Goal: Browse casually

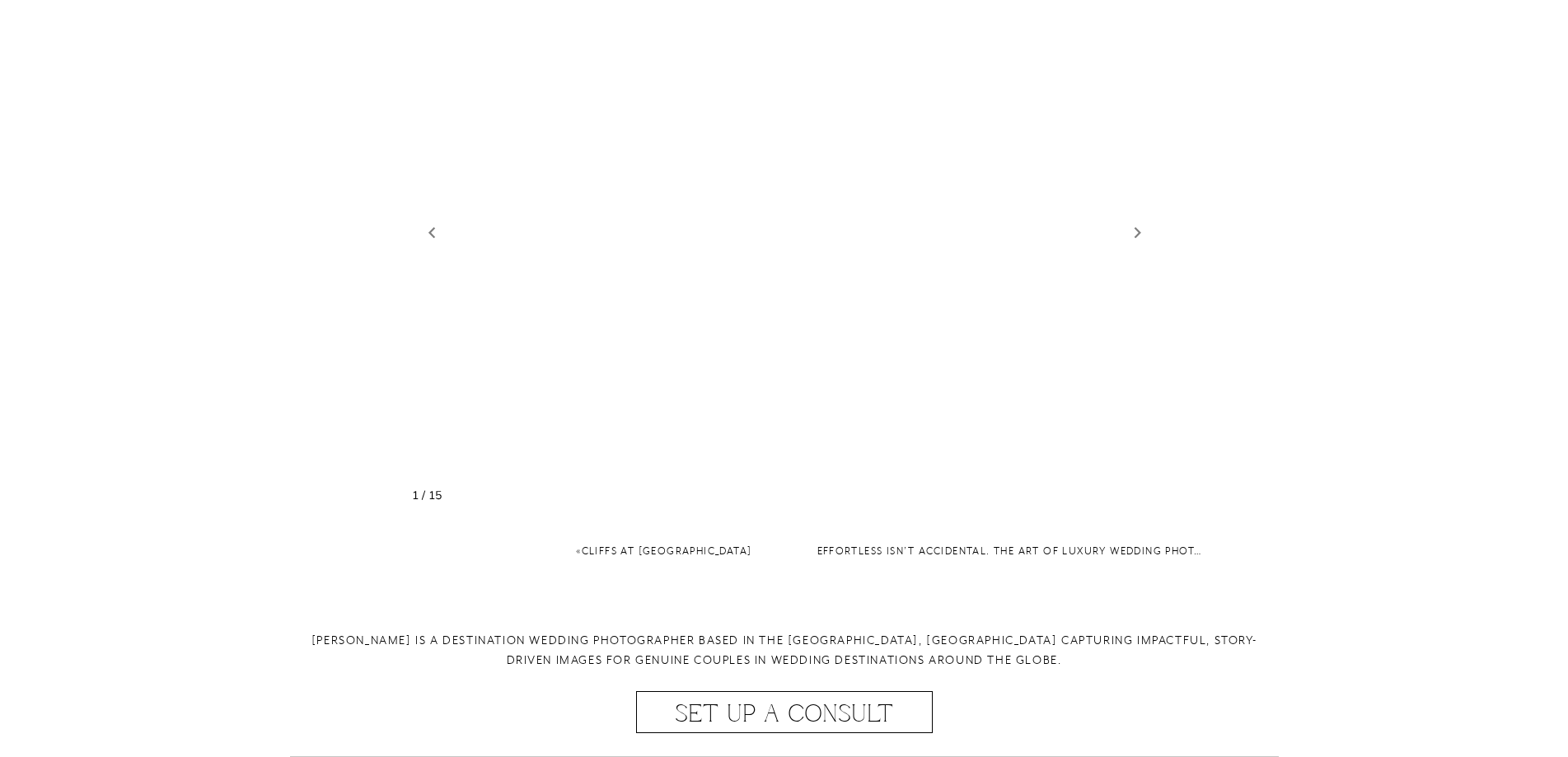
scroll to position [1936, 0]
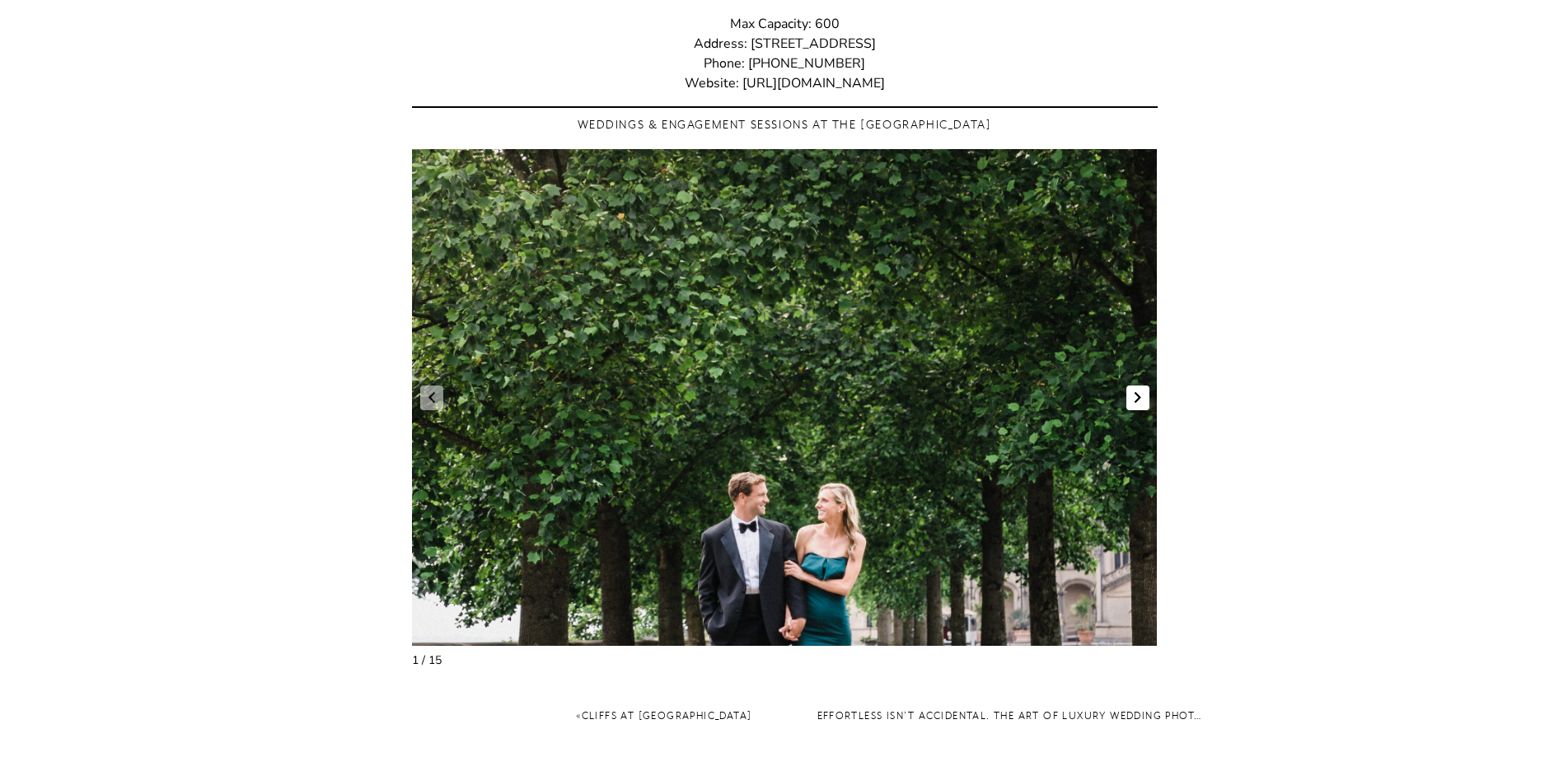
click at [1135, 388] on link "Next slide" at bounding box center [1137, 398] width 23 height 25
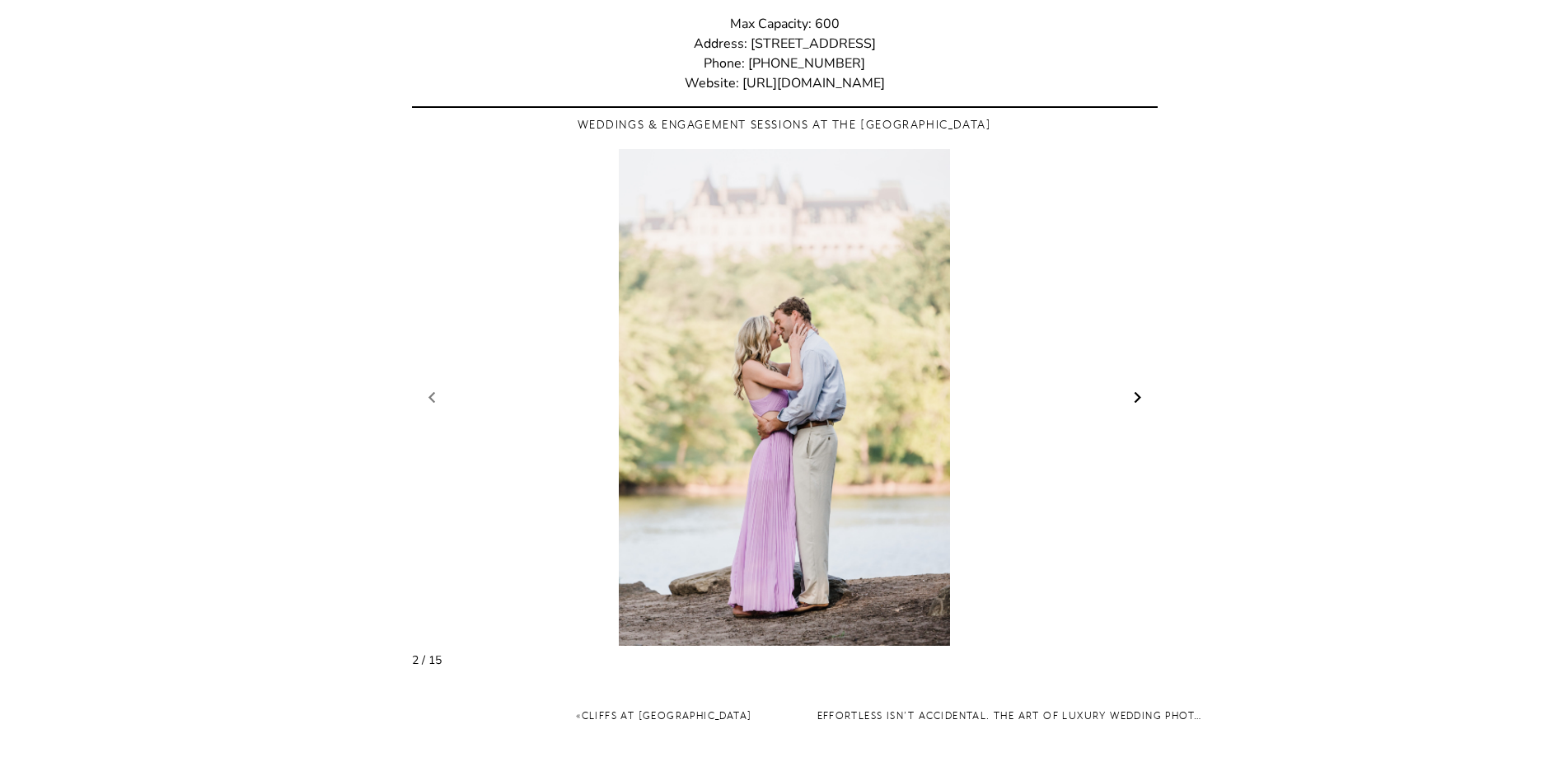
click at [1141, 386] on link "Next slide" at bounding box center [1137, 398] width 23 height 25
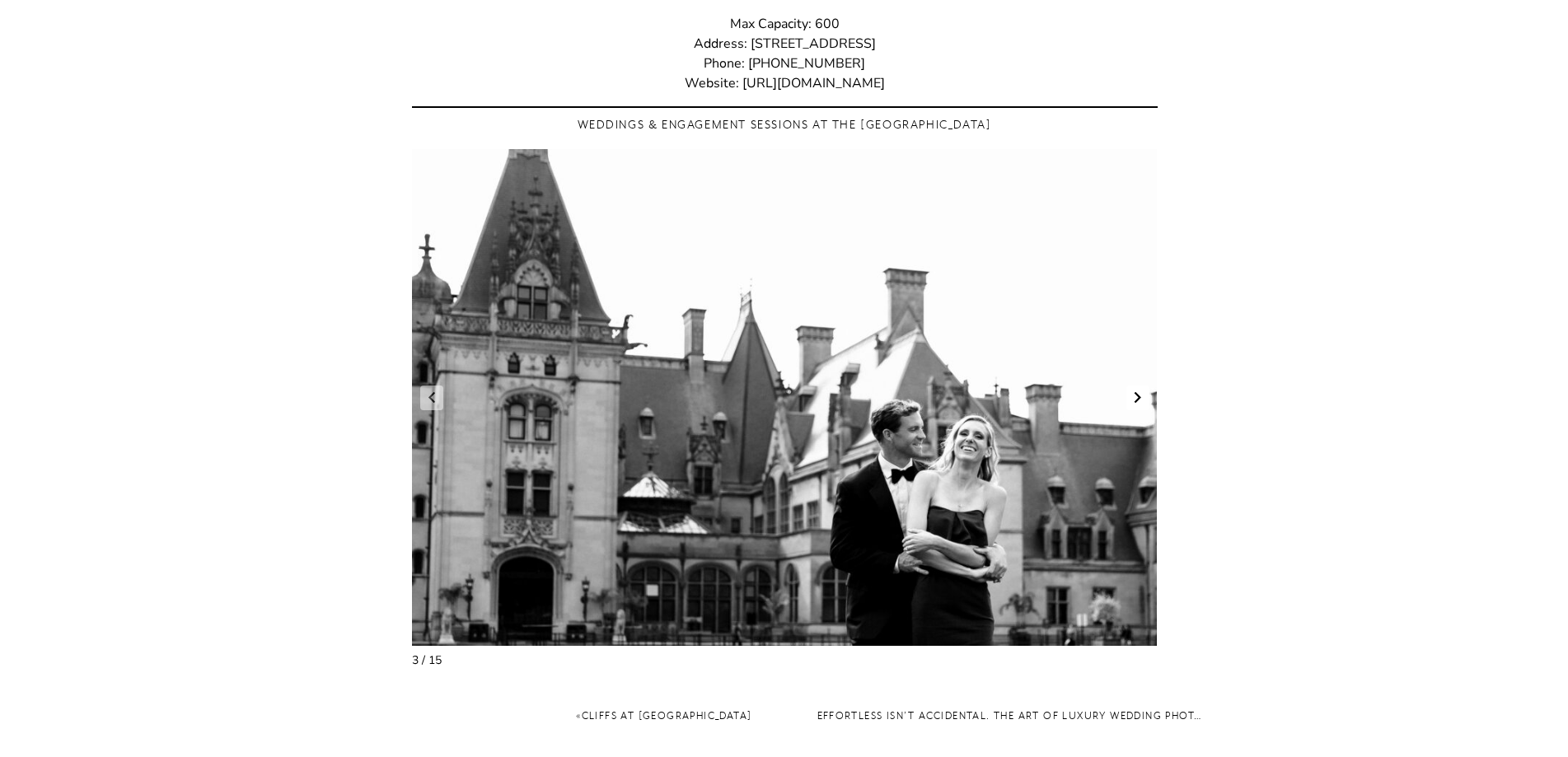
click at [1141, 386] on link "Next slide" at bounding box center [1137, 398] width 23 height 25
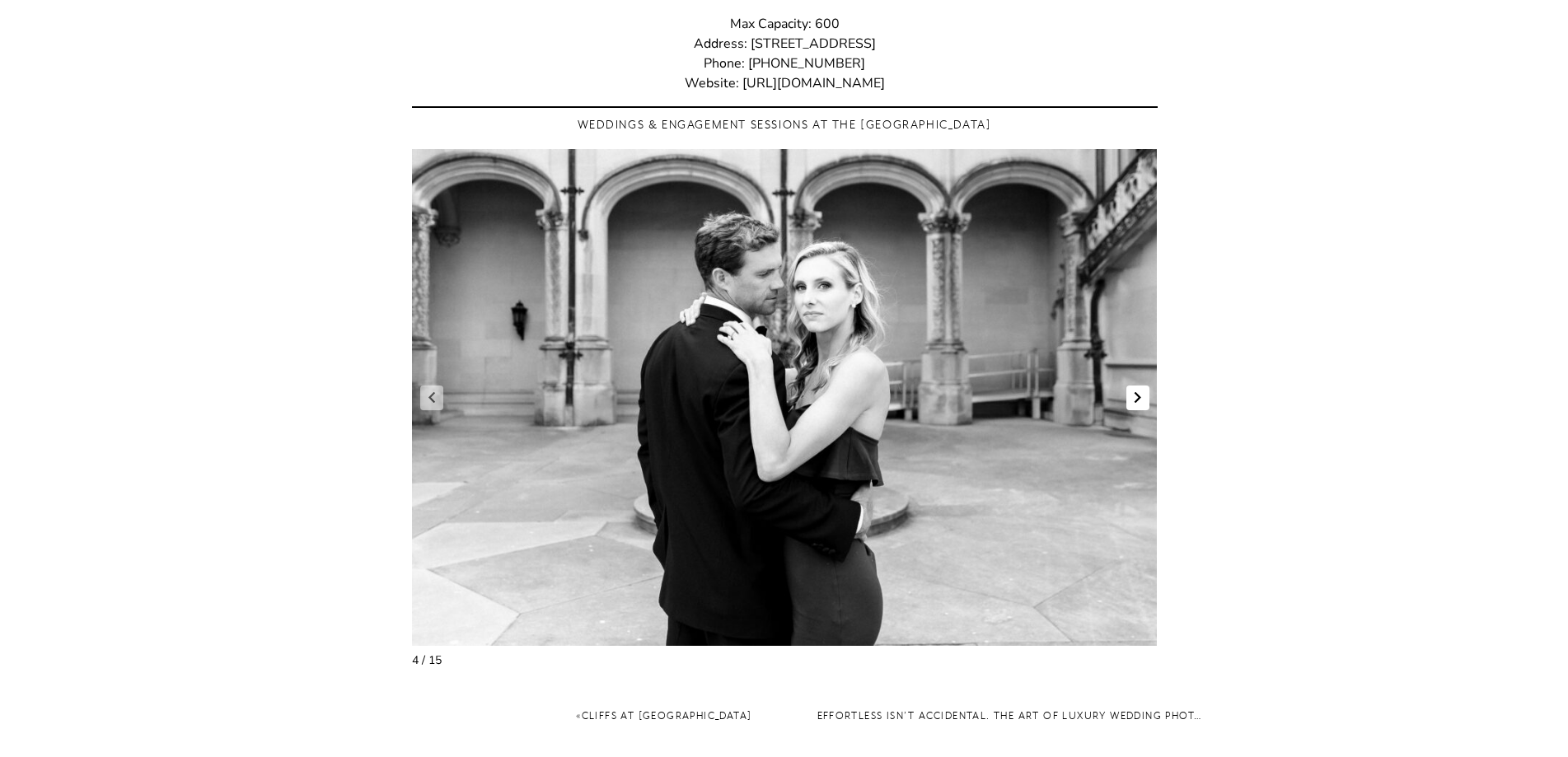
click at [1141, 386] on link "Next slide" at bounding box center [1137, 398] width 23 height 25
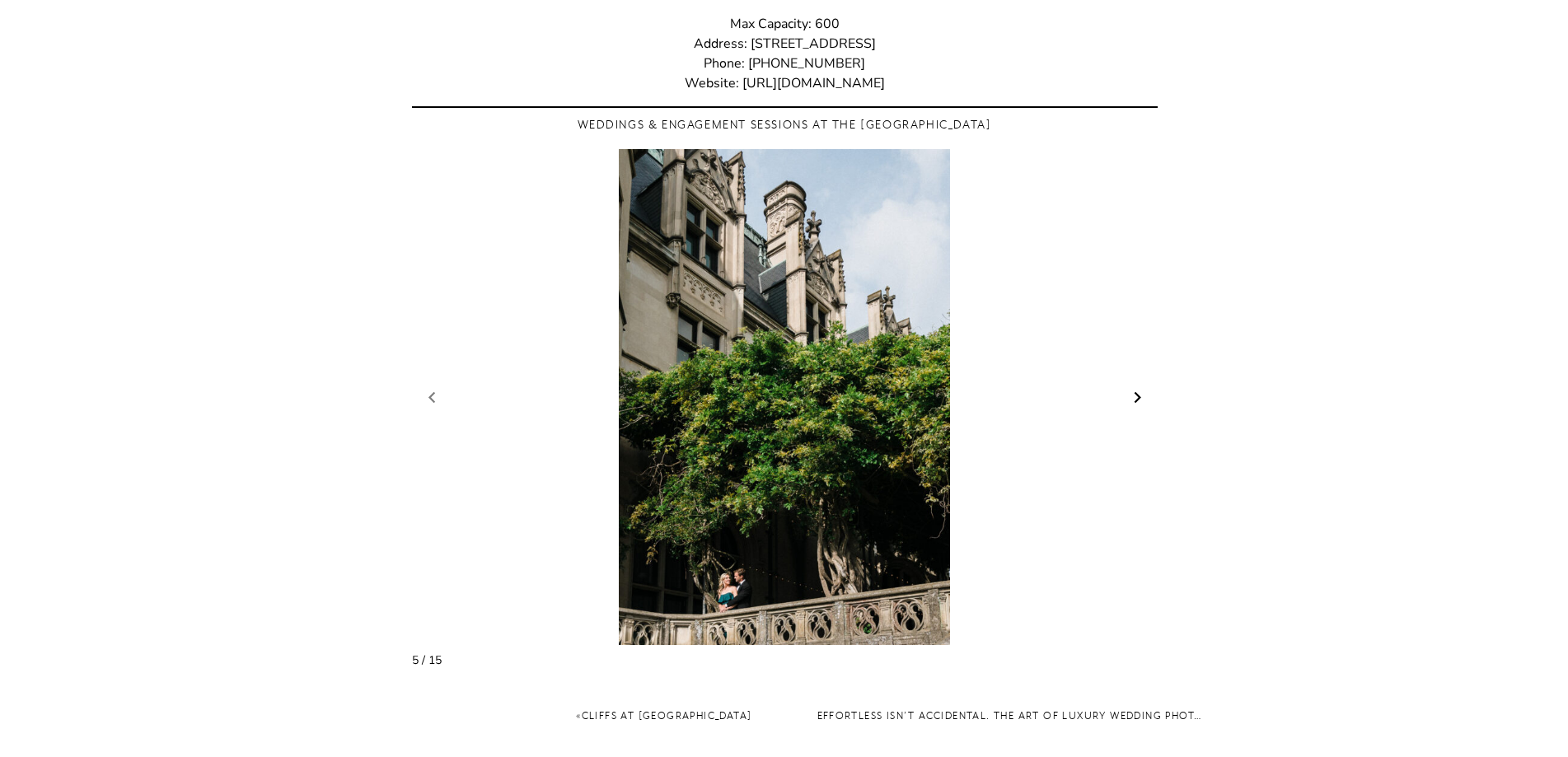
click at [1140, 386] on link "Next slide" at bounding box center [1137, 398] width 23 height 25
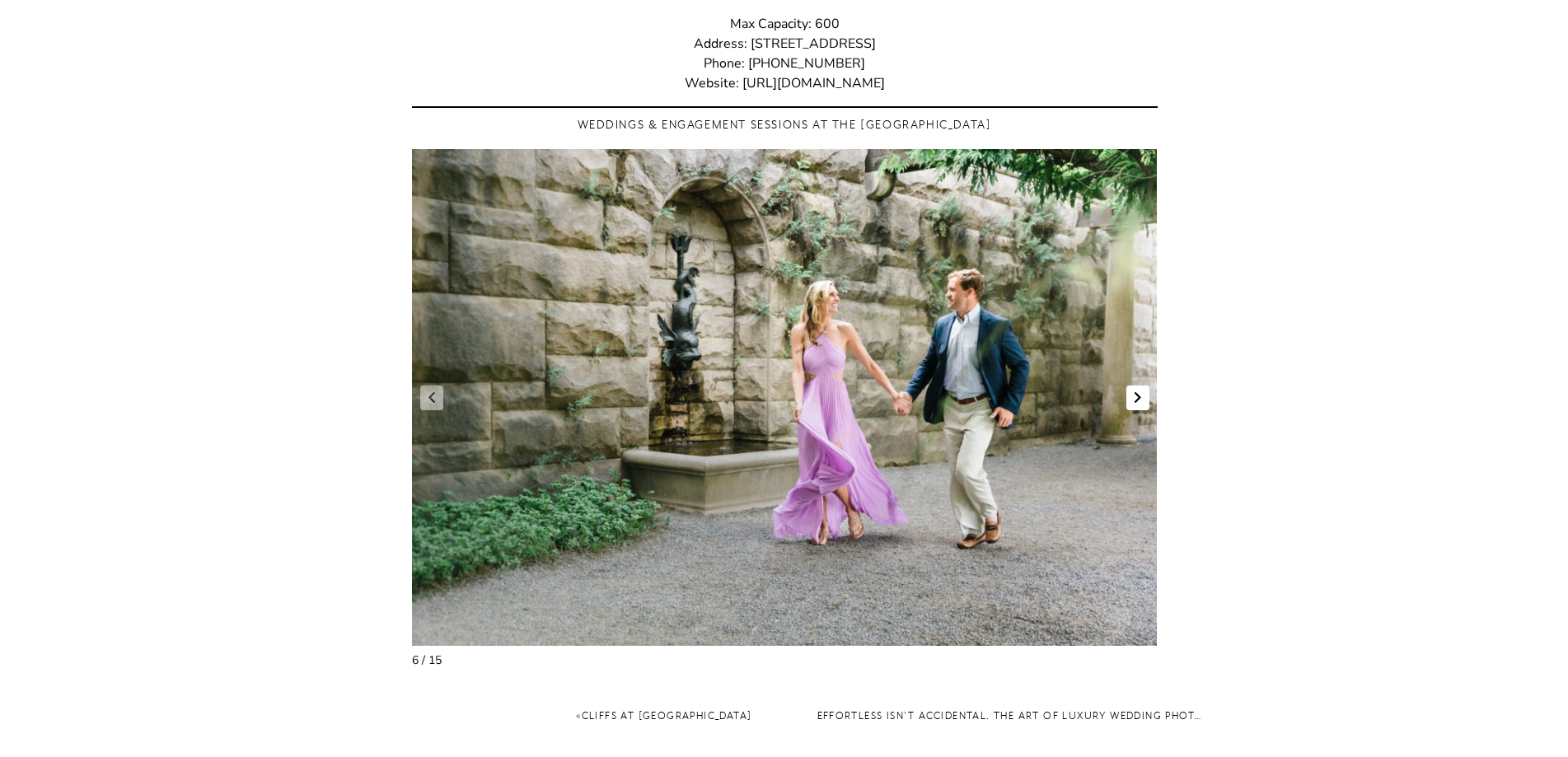
click at [1139, 386] on link "Next slide" at bounding box center [1137, 398] width 23 height 25
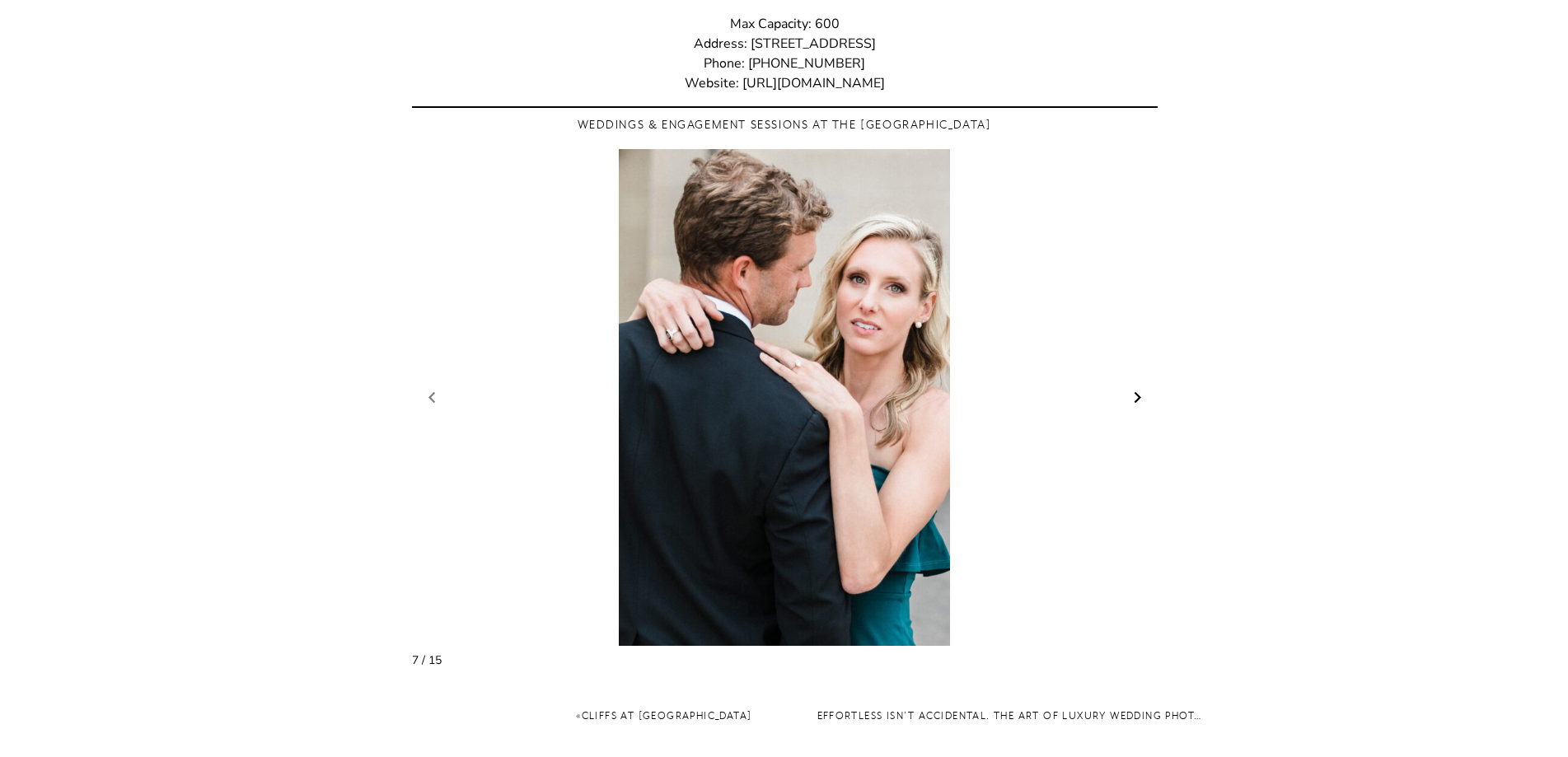
click at [1139, 386] on link "Next slide" at bounding box center [1137, 398] width 23 height 25
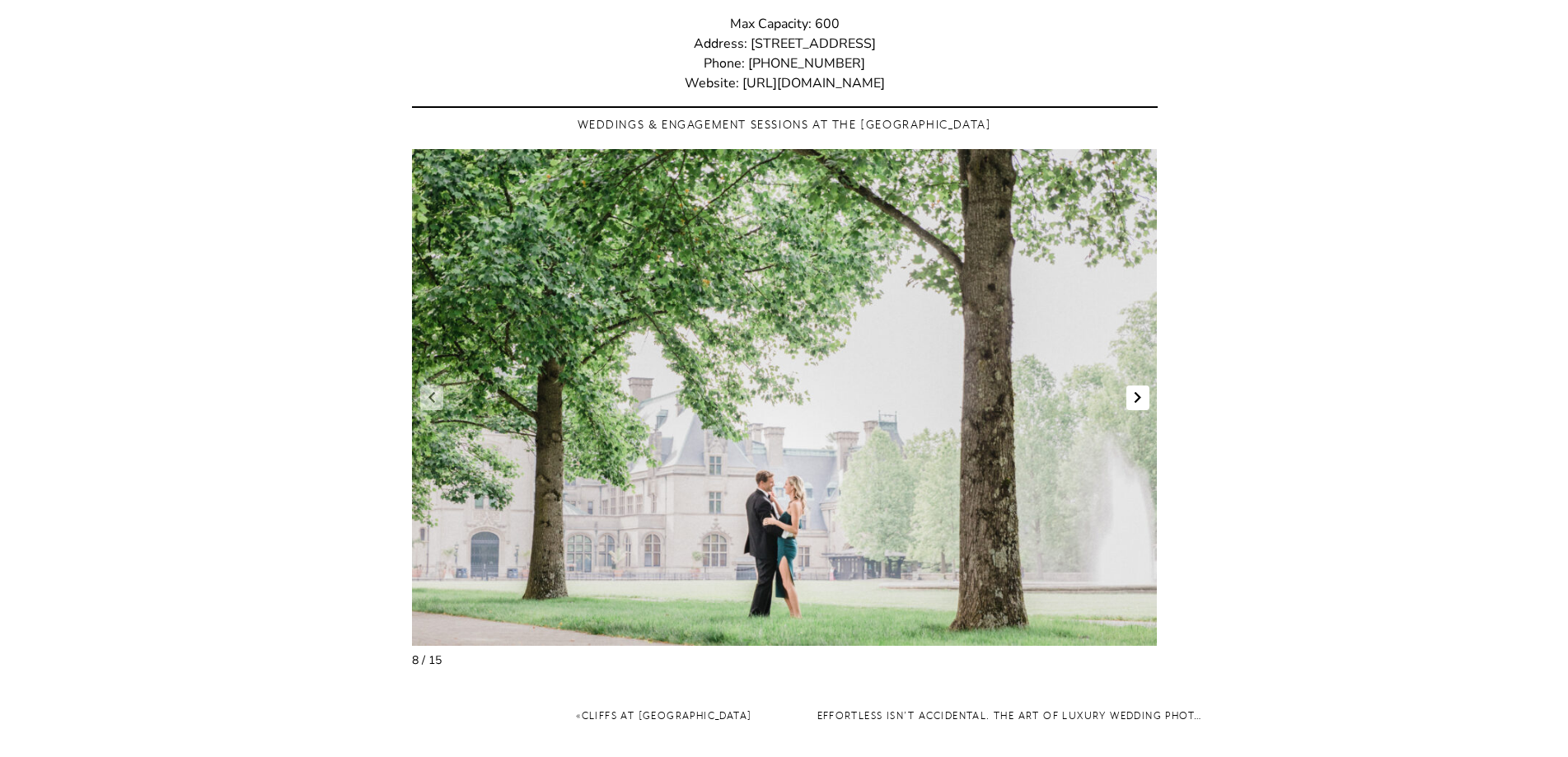
click at [1139, 386] on link "Next slide" at bounding box center [1137, 398] width 23 height 25
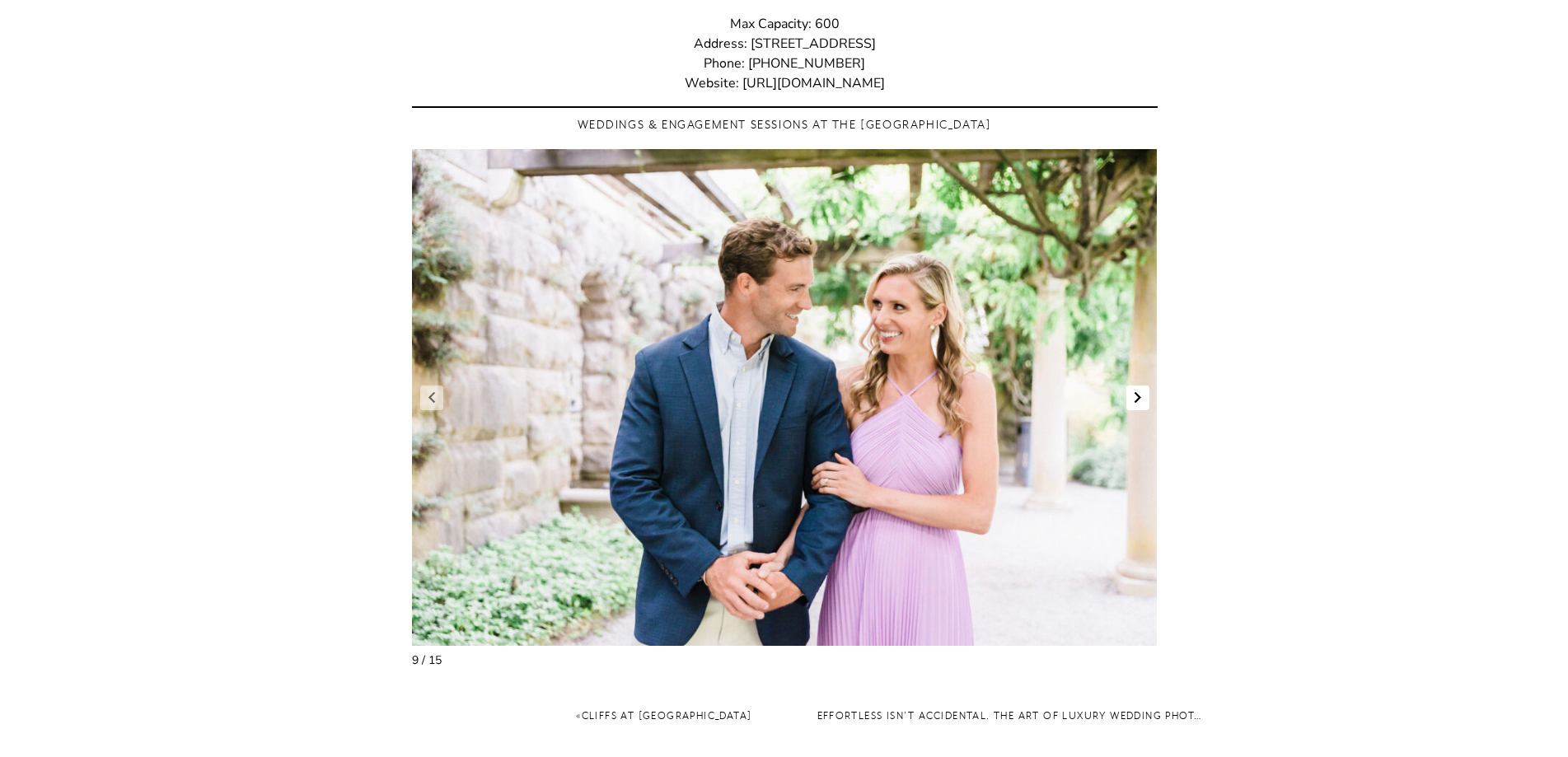
click at [1139, 386] on link "Next slide" at bounding box center [1137, 398] width 23 height 25
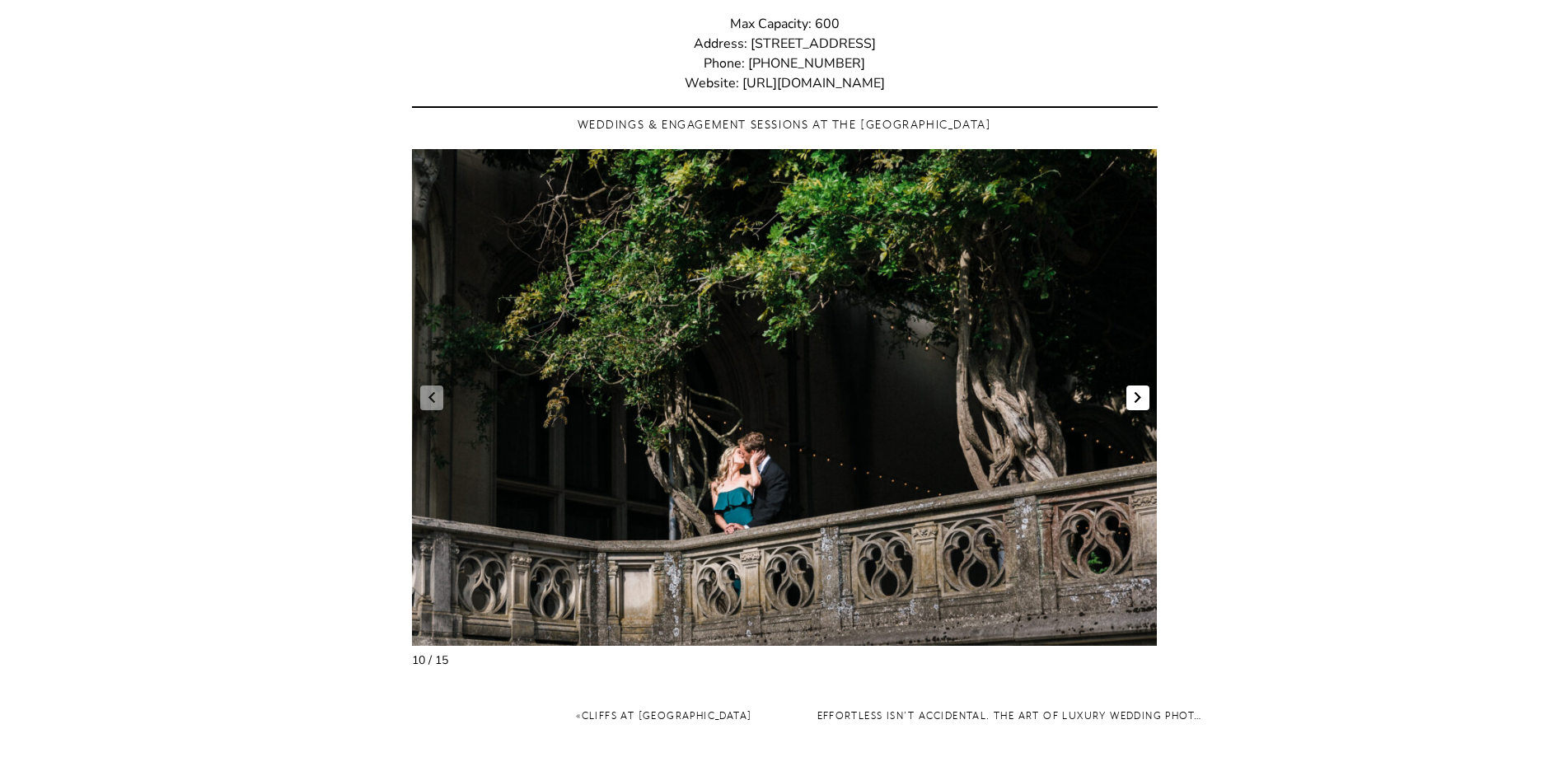
click at [1139, 386] on link "Next slide" at bounding box center [1137, 398] width 23 height 25
